Goal: Information Seeking & Learning: Learn about a topic

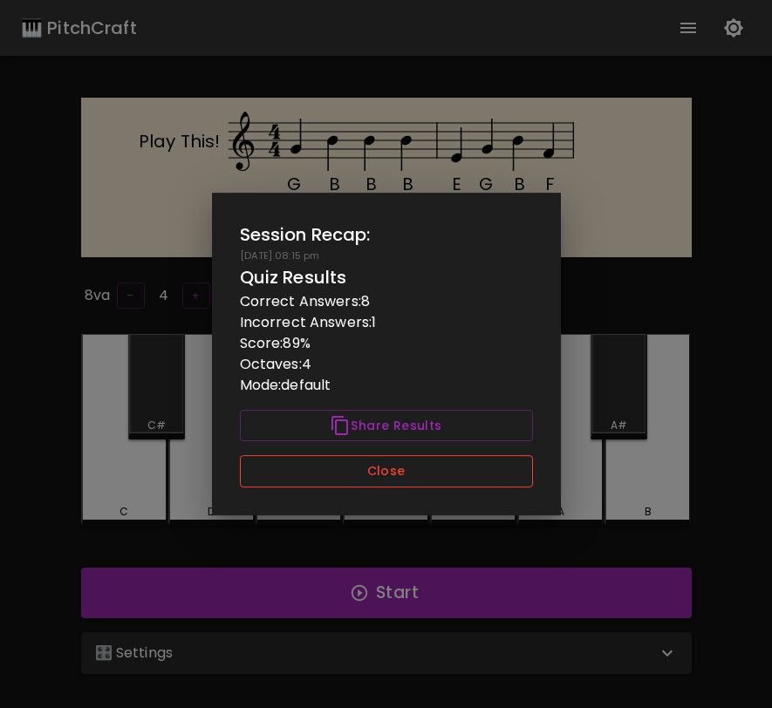
click at [406, 474] on button "Close" at bounding box center [386, 471] width 293 height 32
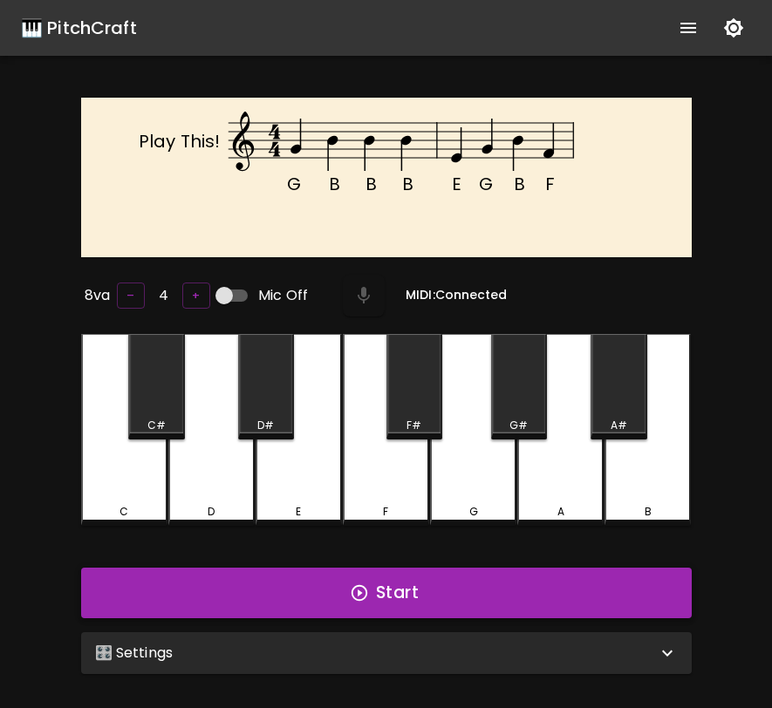
click at [458, 602] on button "Start" at bounding box center [386, 593] width 611 height 51
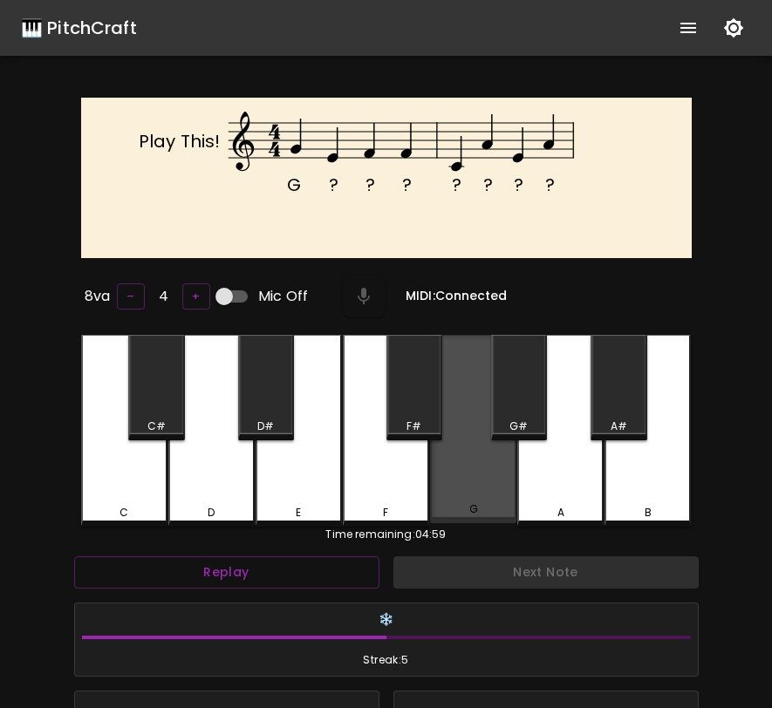
click at [485, 489] on div "G" at bounding box center [473, 429] width 86 height 188
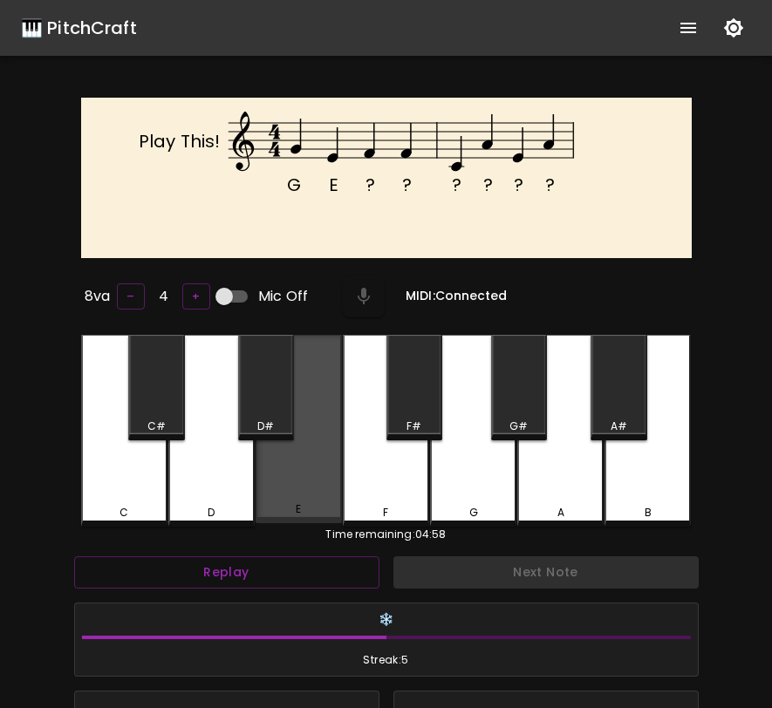
click at [318, 481] on div "E" at bounding box center [299, 429] width 86 height 188
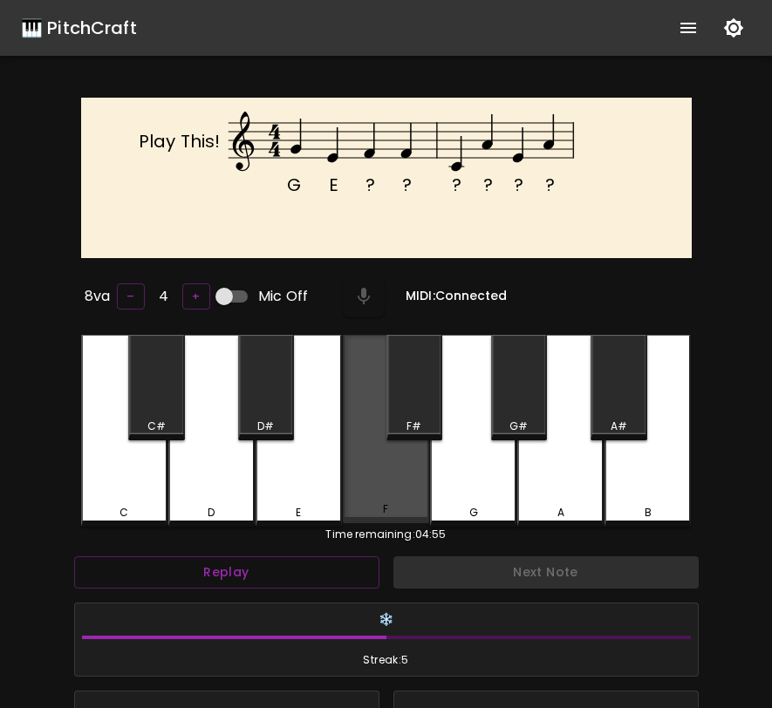
click at [365, 478] on div "F" at bounding box center [386, 429] width 86 height 188
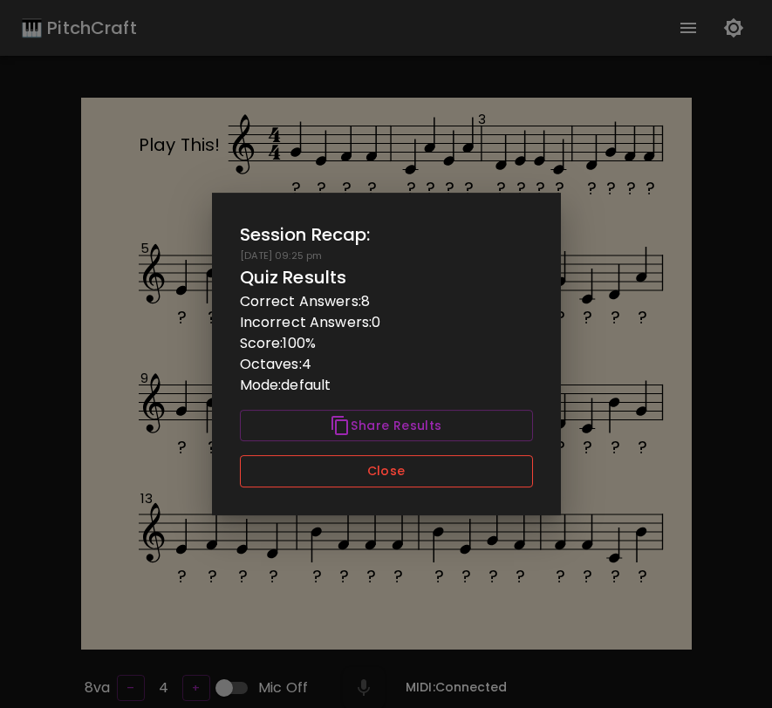
click at [493, 481] on button "Close" at bounding box center [386, 471] width 293 height 32
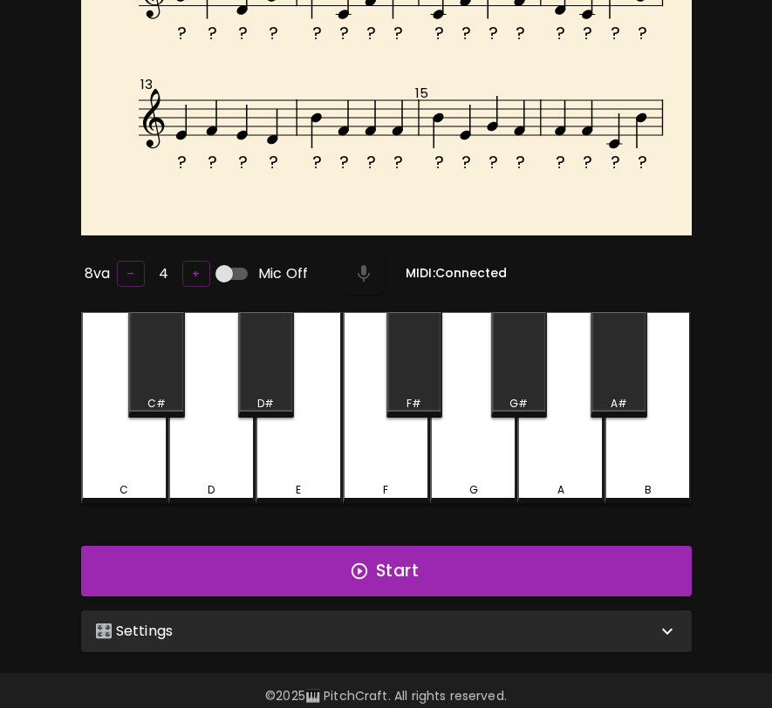
scroll to position [431, 0]
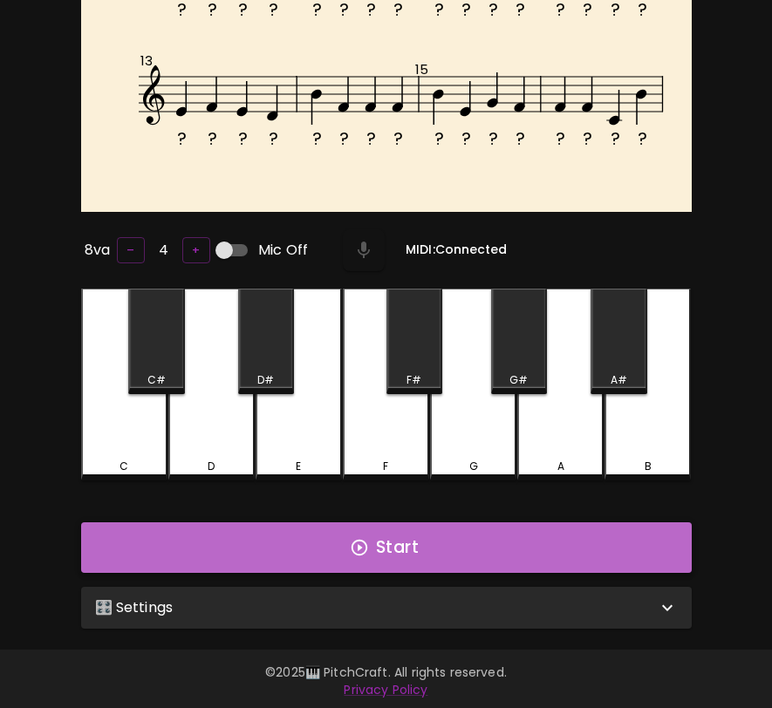
click at [476, 542] on button "Start" at bounding box center [386, 548] width 611 height 51
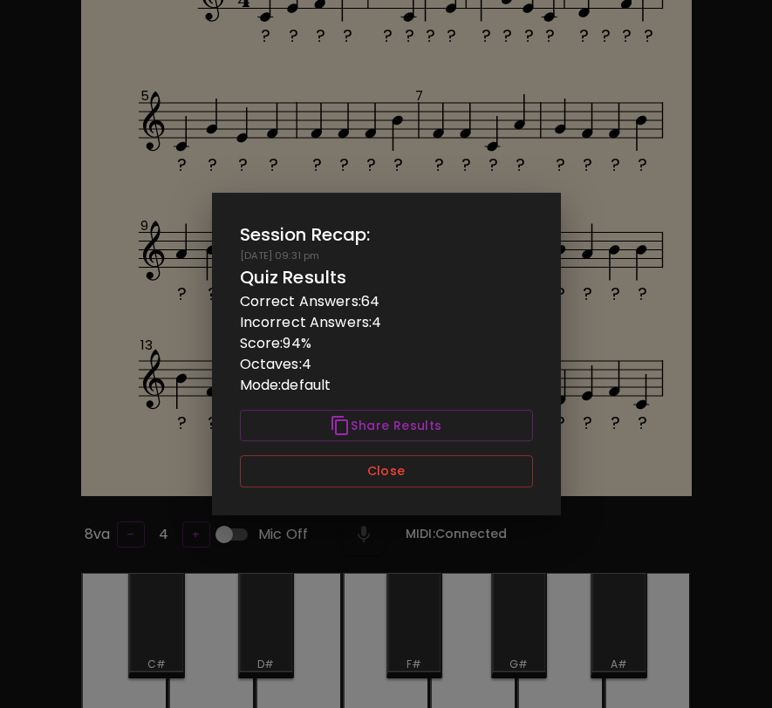
scroll to position [0, 0]
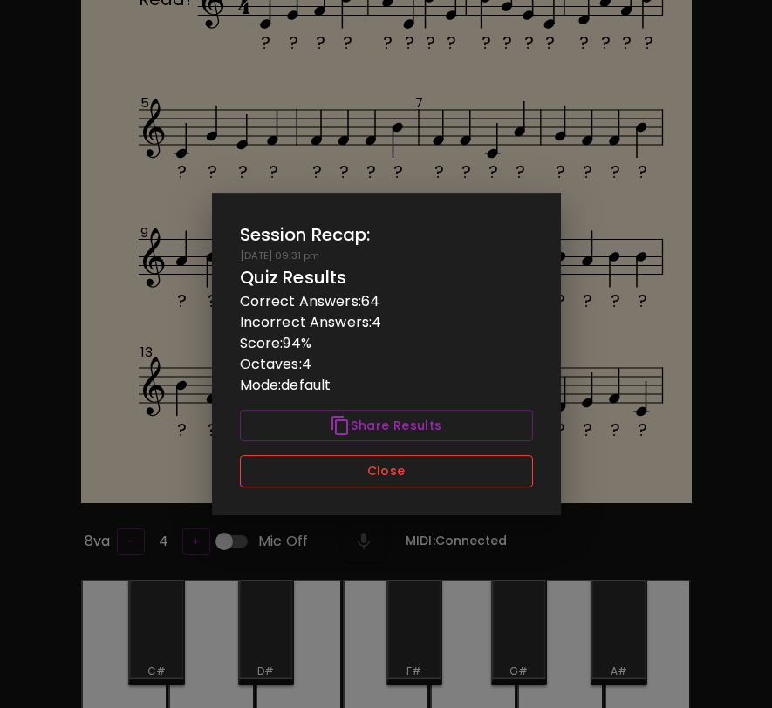
click at [415, 470] on button "Close" at bounding box center [386, 471] width 293 height 32
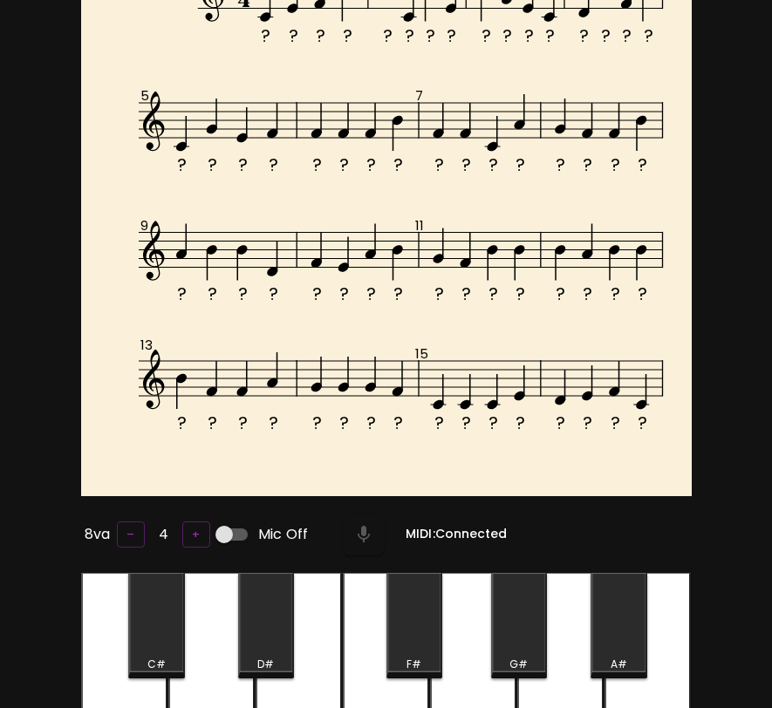
scroll to position [430, 0]
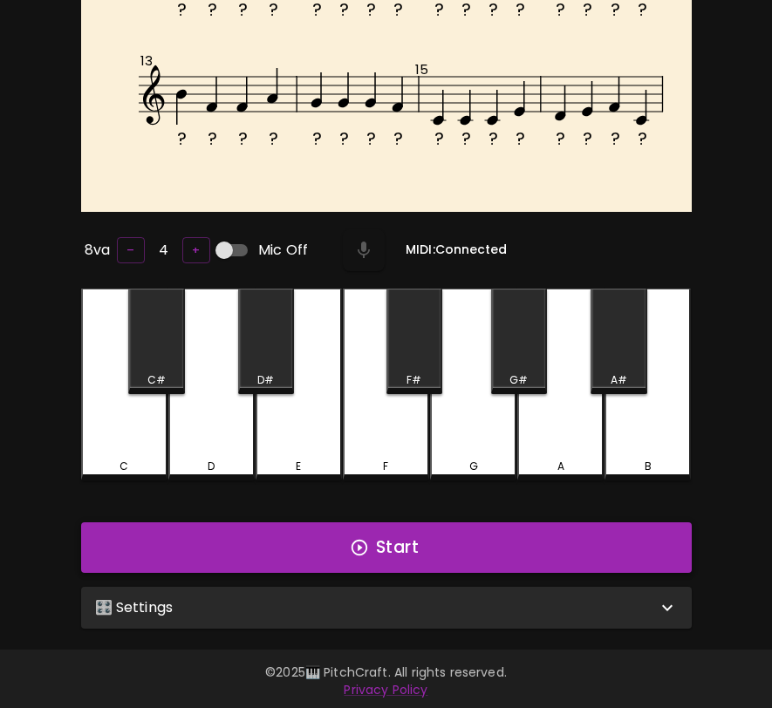
click at [394, 539] on button "Start" at bounding box center [386, 548] width 611 height 51
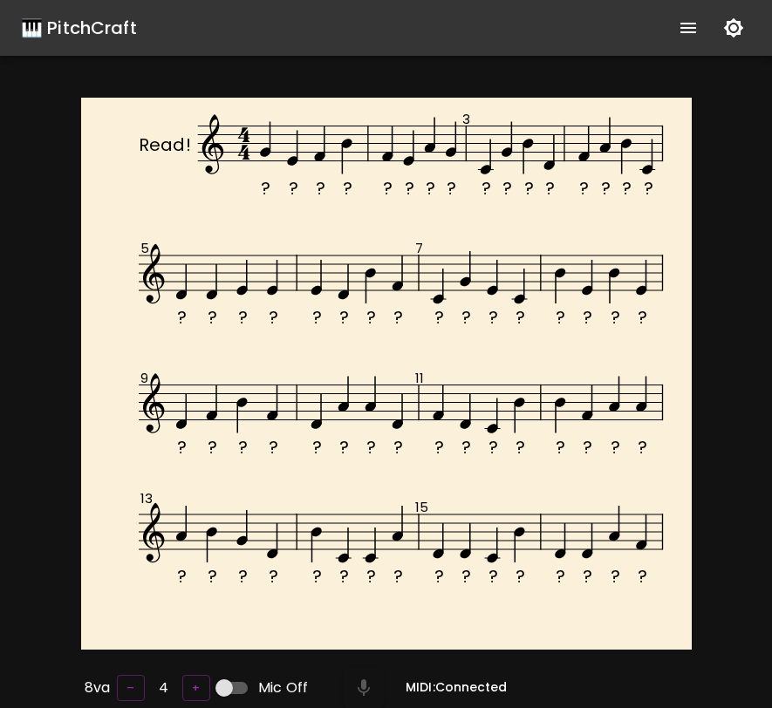
scroll to position [7, 0]
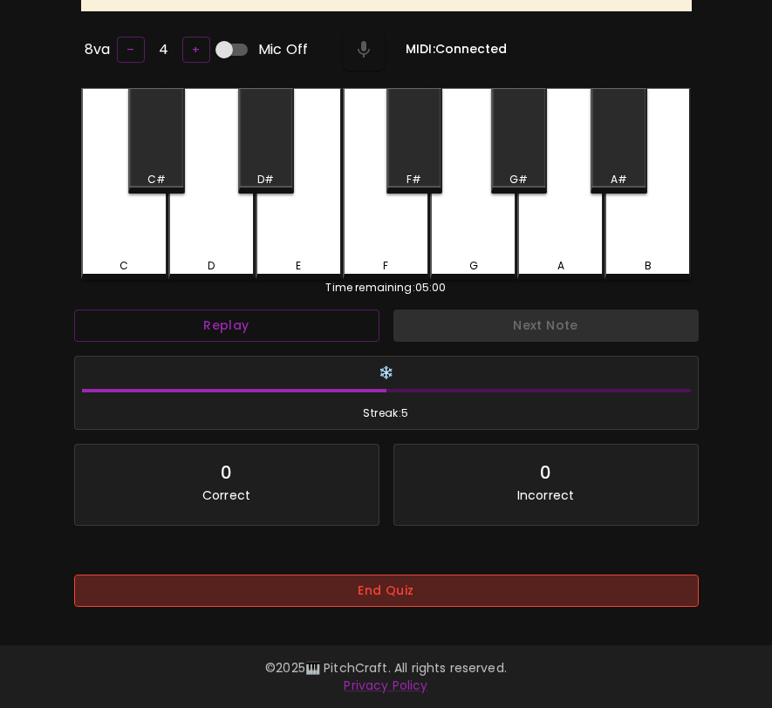
click at [368, 575] on button "End Quiz" at bounding box center [386, 591] width 625 height 32
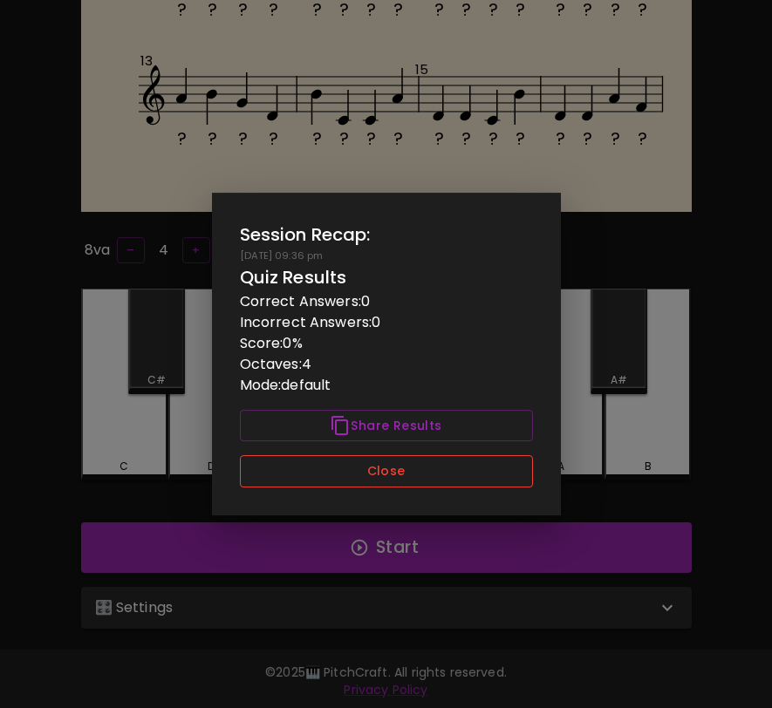
click at [402, 476] on button "Close" at bounding box center [386, 471] width 293 height 32
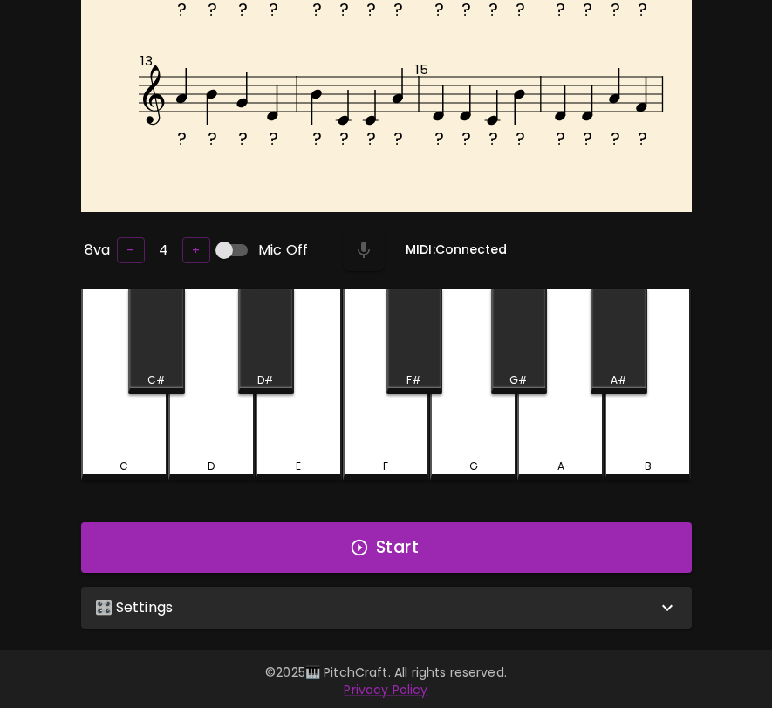
click at [358, 603] on div "🎛️ Settings" at bounding box center [376, 608] width 562 height 21
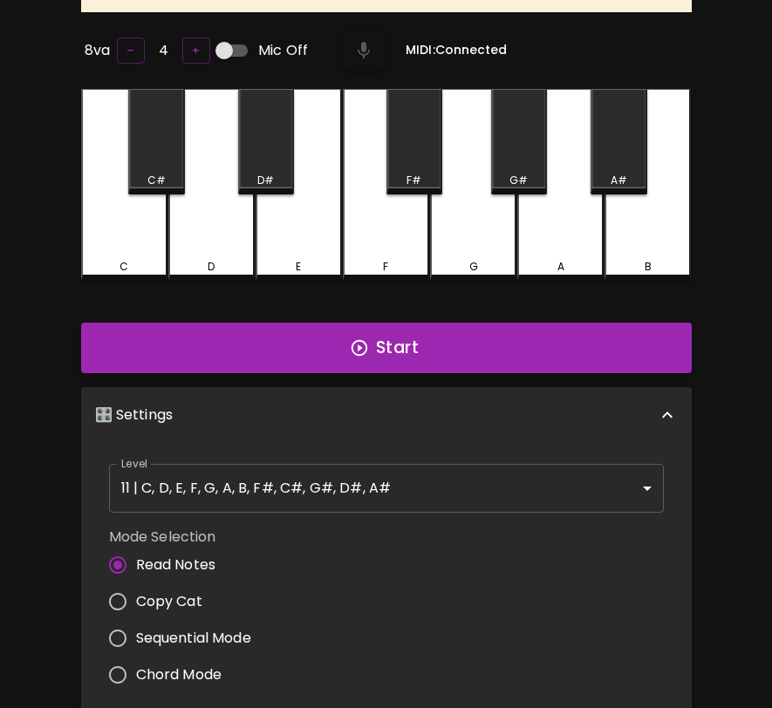
scroll to position [713, 0]
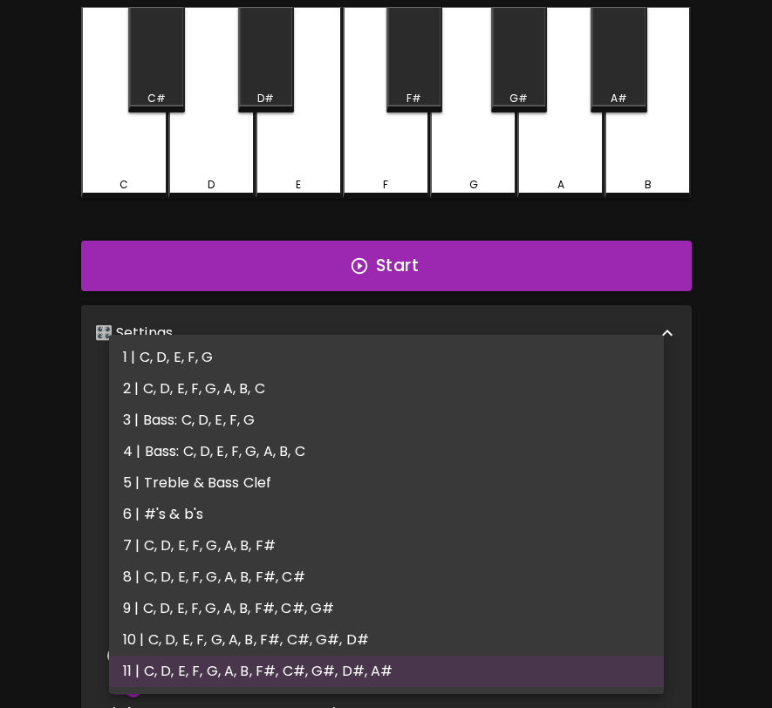
click at [393, 418] on body "🎹 PitchCraft About Badges Wizard Reading Log Out ? ? ? ? ? ? ? ? ? ? ? ? ? ? ? …" at bounding box center [386, 110] width 772 height 1647
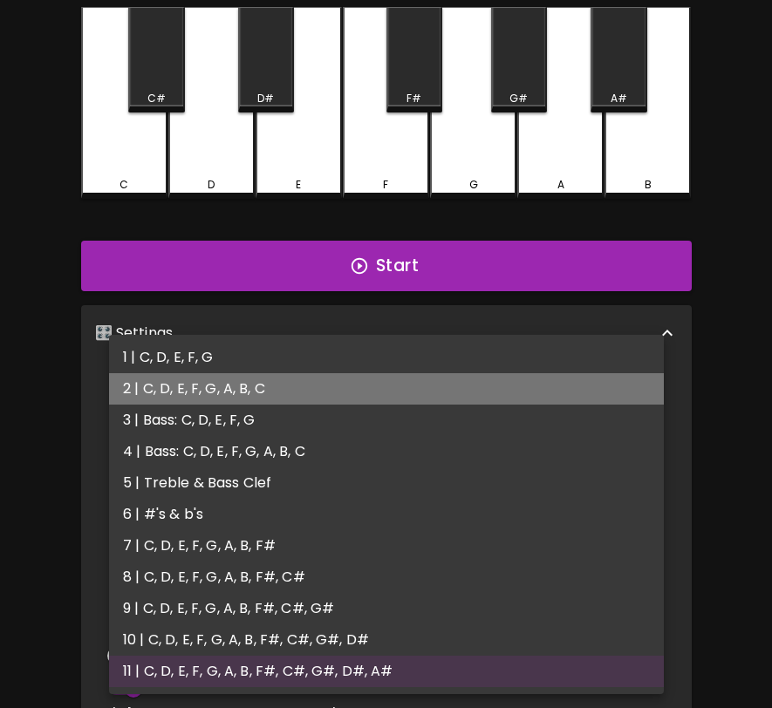
click at [388, 386] on li "2 | C, D, E, F, G, A, B, C" at bounding box center [386, 388] width 555 height 31
type input "3"
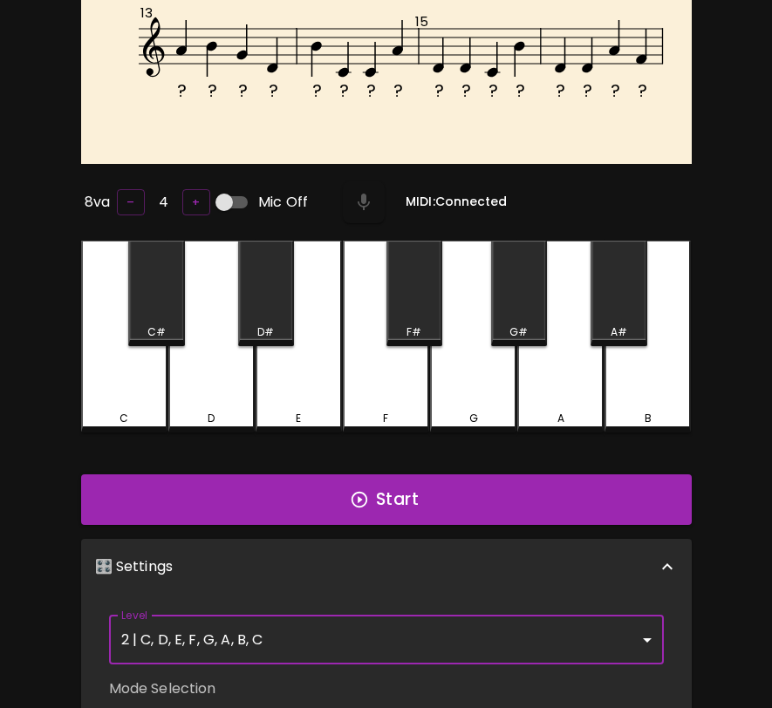
scroll to position [476, 0]
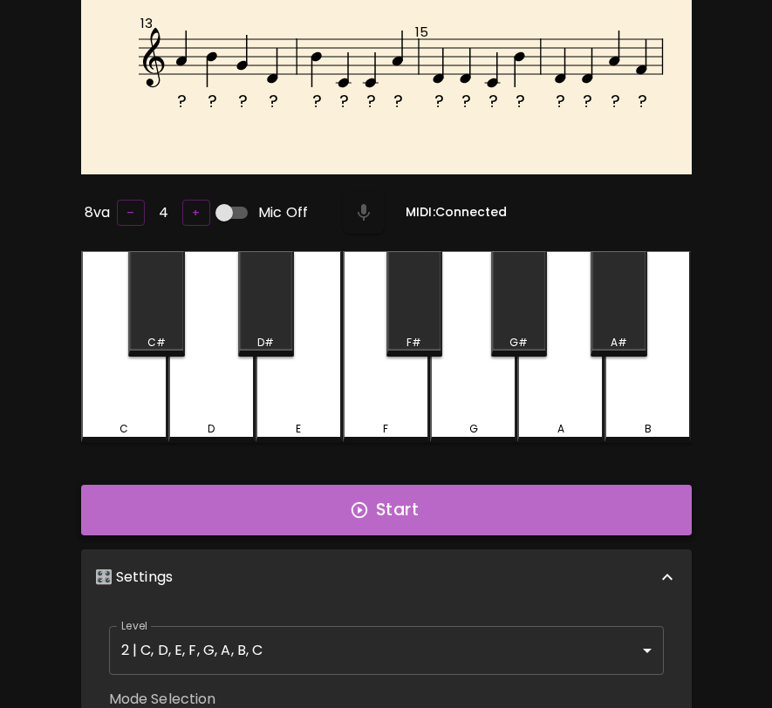
click at [389, 494] on button "Start" at bounding box center [386, 510] width 611 height 51
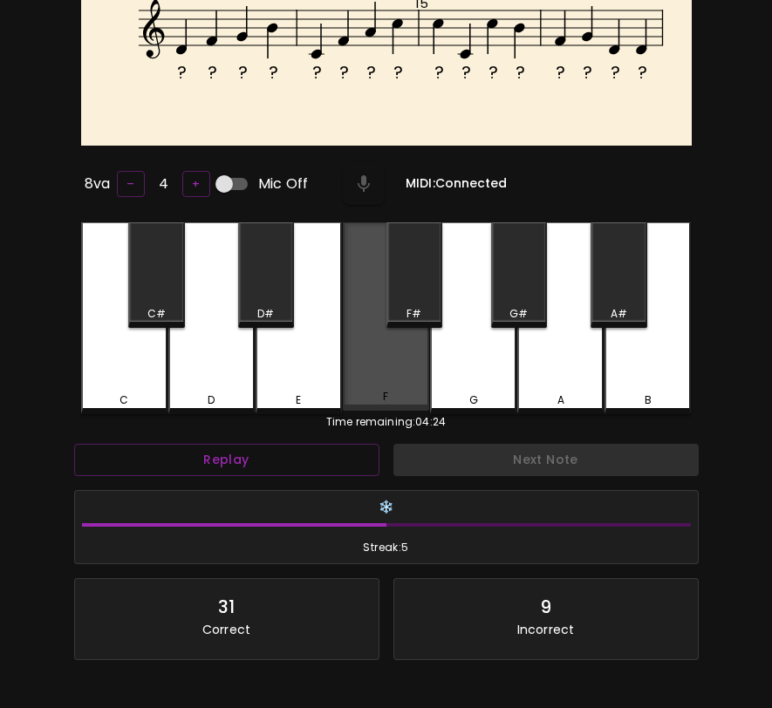
scroll to position [511, 0]
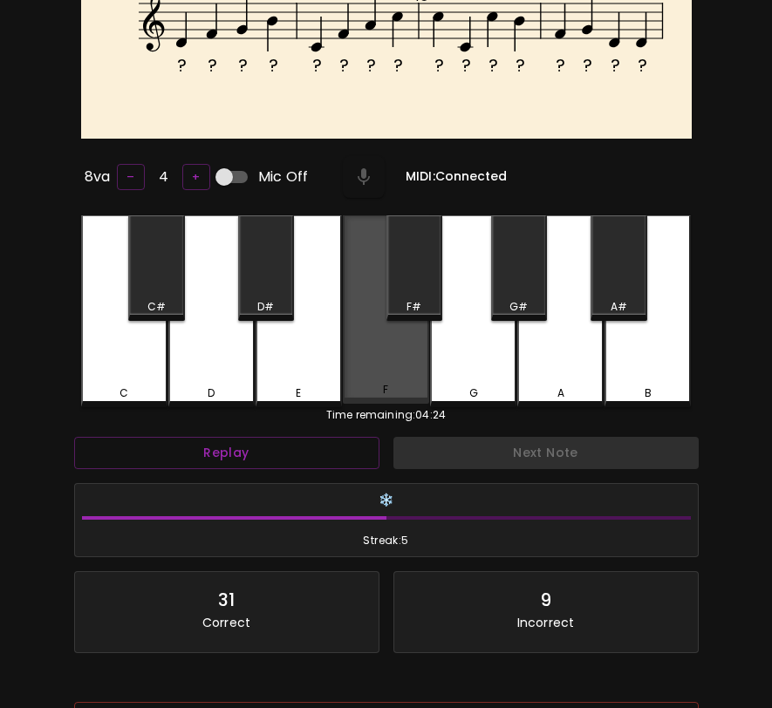
click at [379, 347] on div "F" at bounding box center [386, 310] width 86 height 188
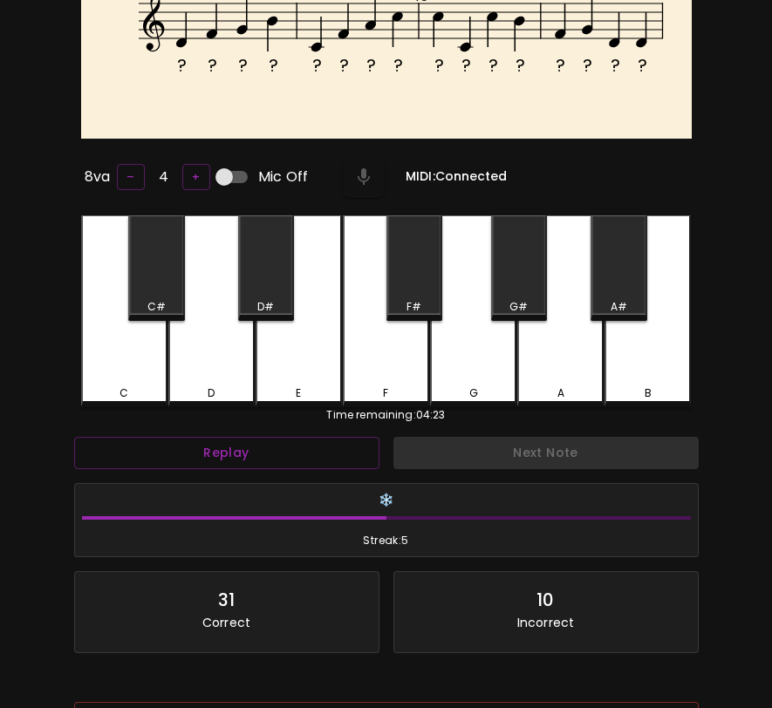
click at [319, 349] on div "E" at bounding box center [299, 312] width 86 height 192
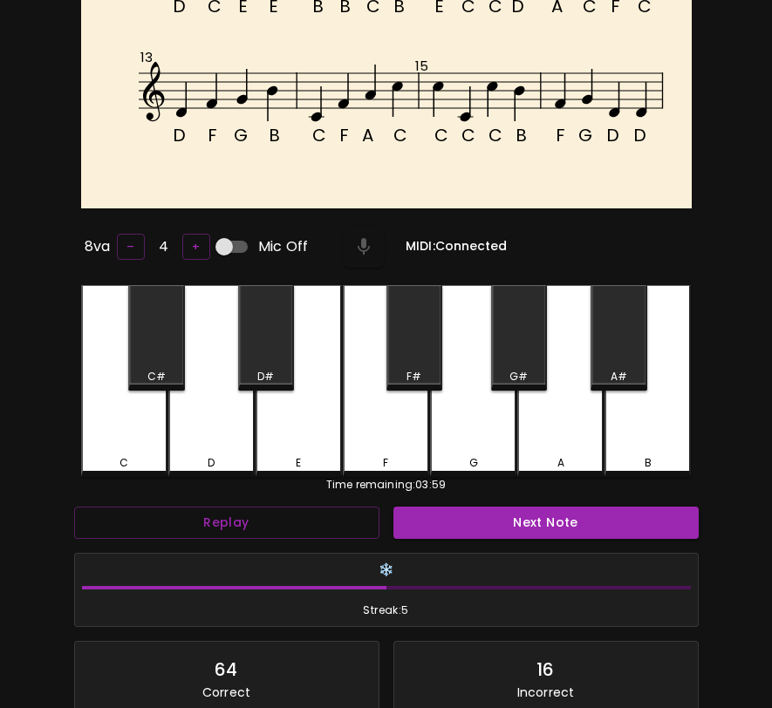
scroll to position [641, 0]
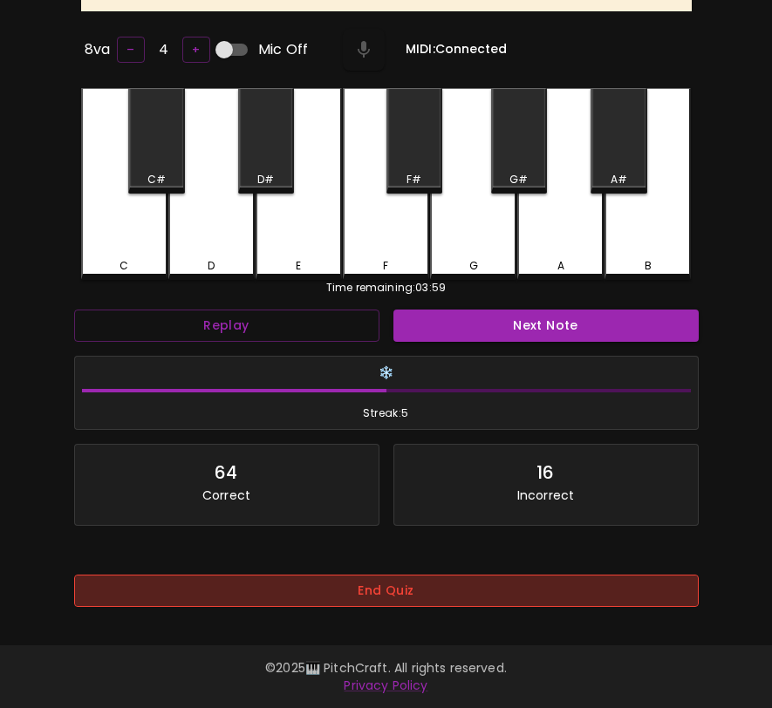
click at [352, 581] on button "End Quiz" at bounding box center [386, 591] width 625 height 32
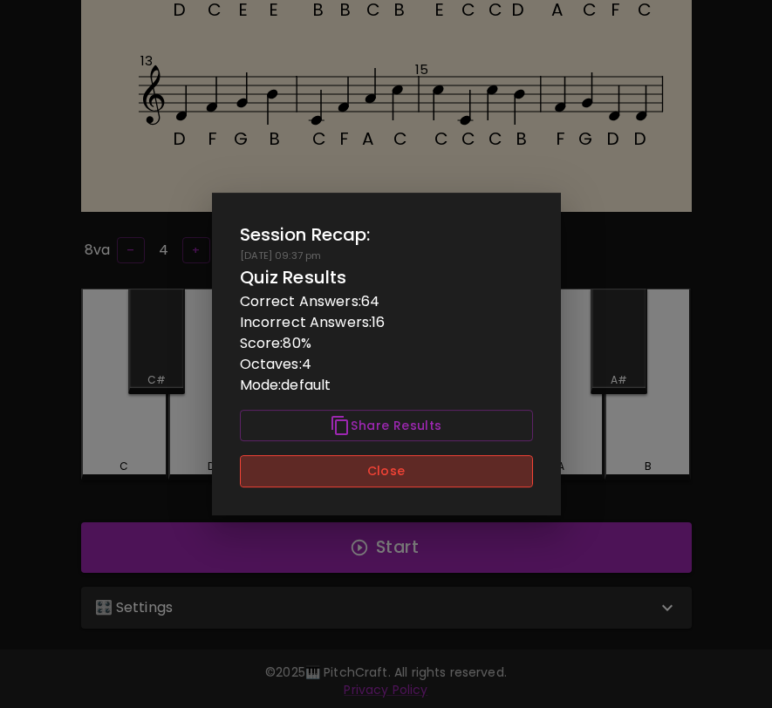
click at [381, 479] on button "Close" at bounding box center [386, 471] width 293 height 32
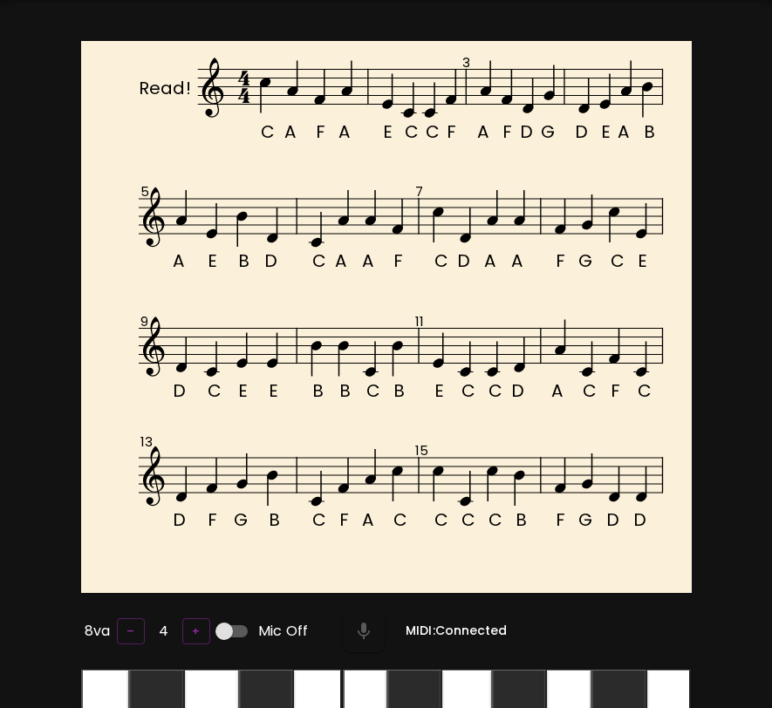
scroll to position [0, 0]
